Goal: Task Accomplishment & Management: Use online tool/utility

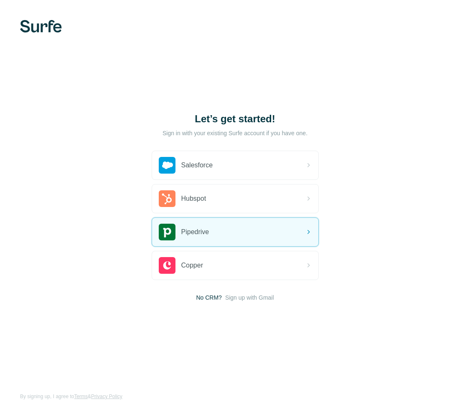
click at [255, 230] on div "Pipedrive" at bounding box center [235, 232] width 166 height 28
click at [243, 233] on div "Pipedrive" at bounding box center [235, 232] width 166 height 28
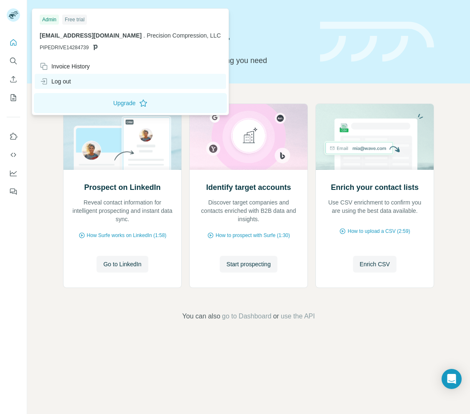
click at [63, 83] on div "Log out" at bounding box center [55, 81] width 31 height 8
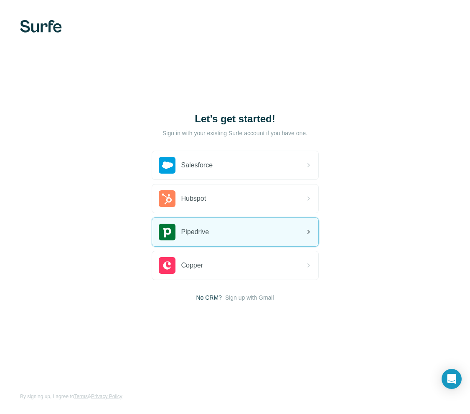
click at [205, 234] on span "Pipedrive" at bounding box center [195, 232] width 28 height 10
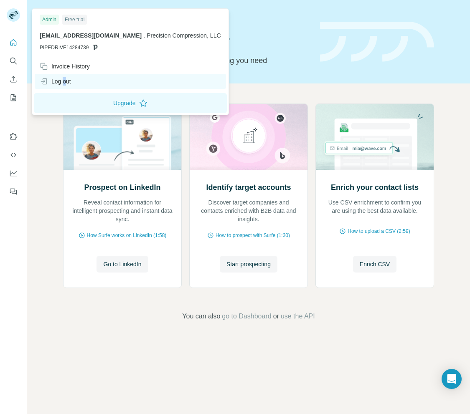
click at [65, 81] on div "Log out" at bounding box center [55, 81] width 31 height 8
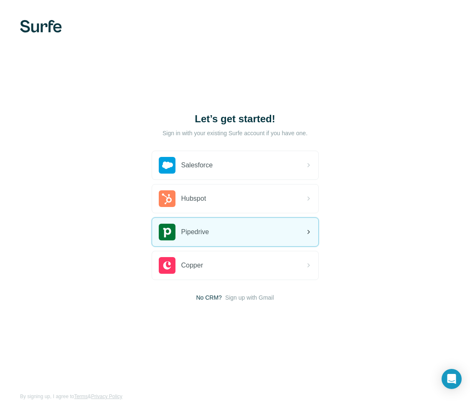
click at [216, 230] on div "Pipedrive" at bounding box center [235, 232] width 166 height 28
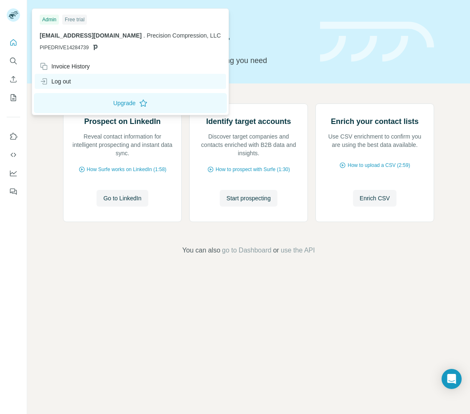
click at [69, 81] on div "Log out" at bounding box center [55, 81] width 31 height 8
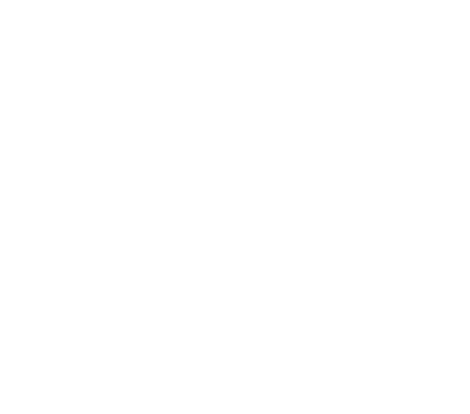
click at [68, 0] on html at bounding box center [235, 0] width 470 height 0
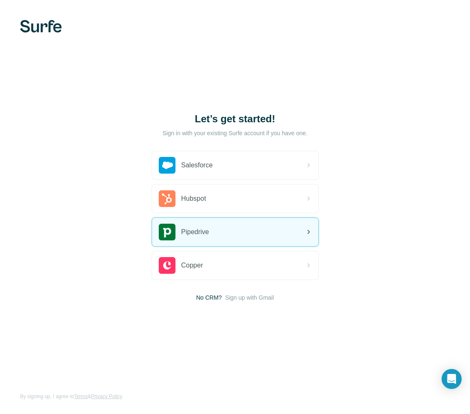
click at [214, 230] on div "Pipedrive" at bounding box center [235, 232] width 166 height 28
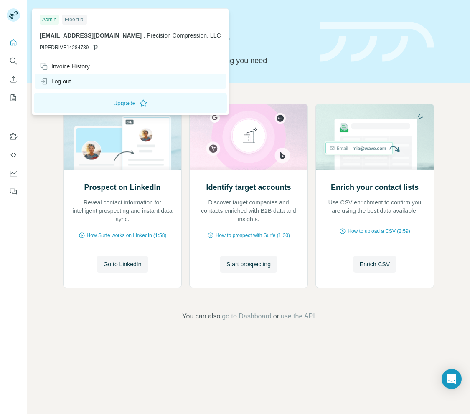
click at [70, 76] on div "Log out" at bounding box center [130, 81] width 191 height 15
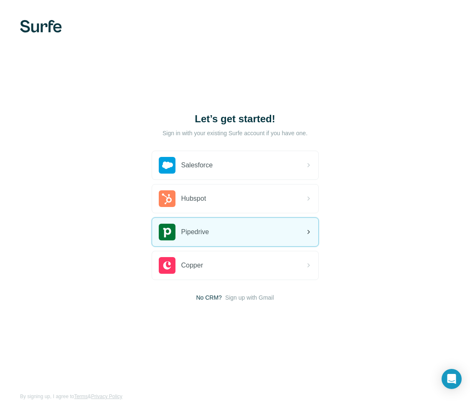
click at [243, 229] on div "Pipedrive" at bounding box center [235, 232] width 166 height 28
